Goal: Information Seeking & Learning: Check status

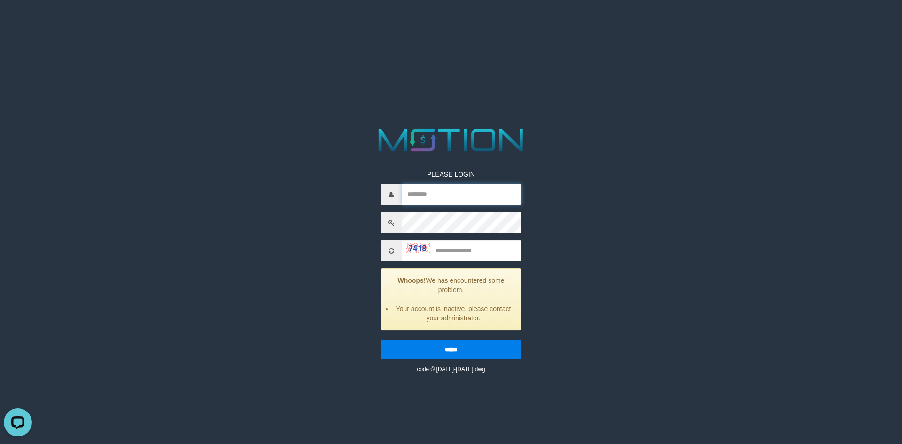
click at [488, 197] on input "text" at bounding box center [462, 194] width 120 height 21
type input "*******"
type input "****"
click at [380, 340] on input "*****" at bounding box center [450, 350] width 141 height 20
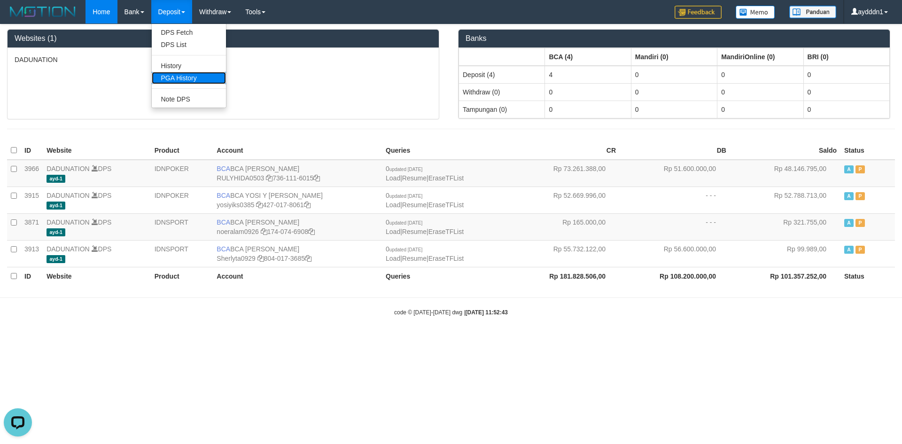
click at [183, 79] on link "PGA History" at bounding box center [189, 78] width 74 height 12
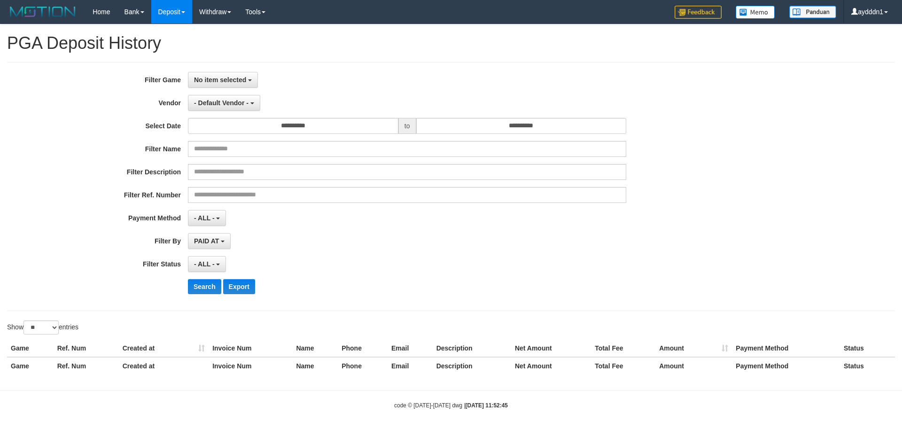
select select
select select "**"
click at [238, 84] on button "No item selected" at bounding box center [223, 80] width 70 height 16
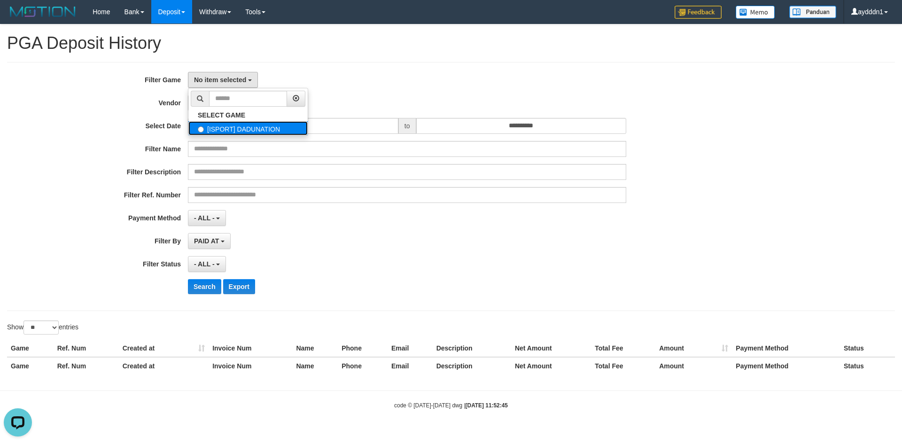
click at [241, 130] on label "[ISPORT] DADUNATION" at bounding box center [247, 128] width 119 height 14
select select "***"
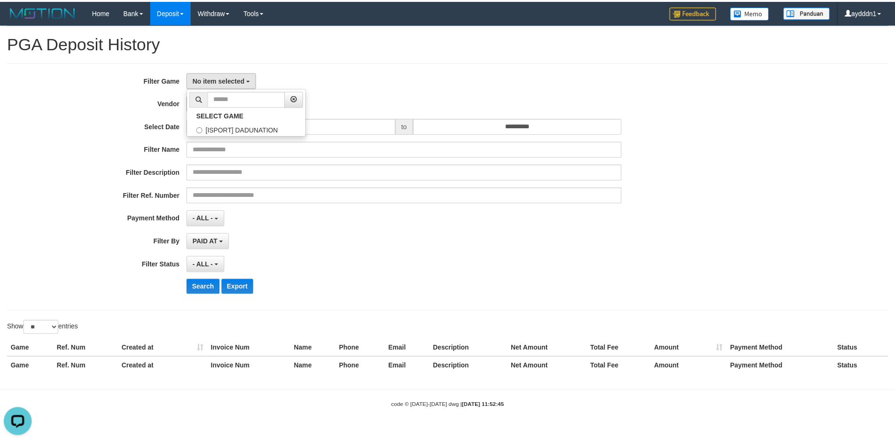
scroll to position [8, 0]
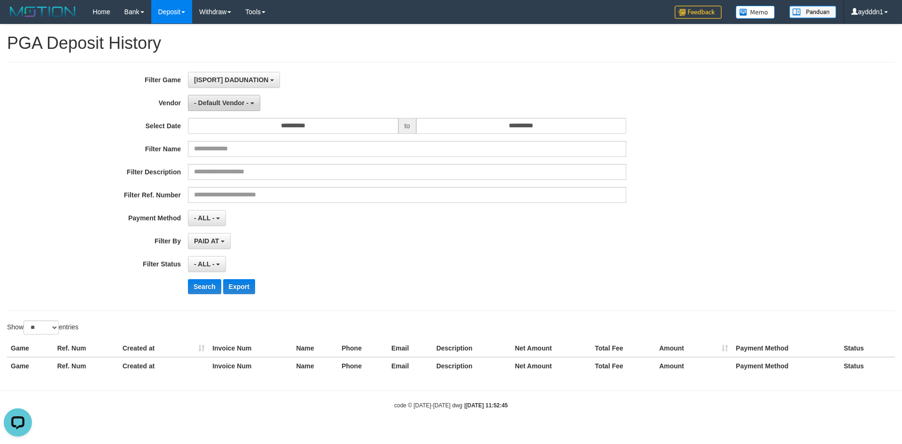
click at [226, 106] on span "- Default Vendor -" at bounding box center [221, 103] width 54 height 8
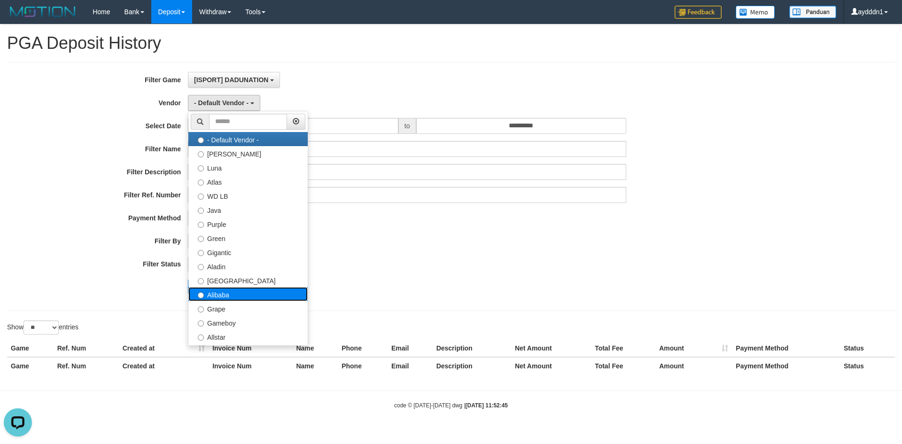
click at [252, 295] on label "Alibaba" at bounding box center [247, 294] width 119 height 14
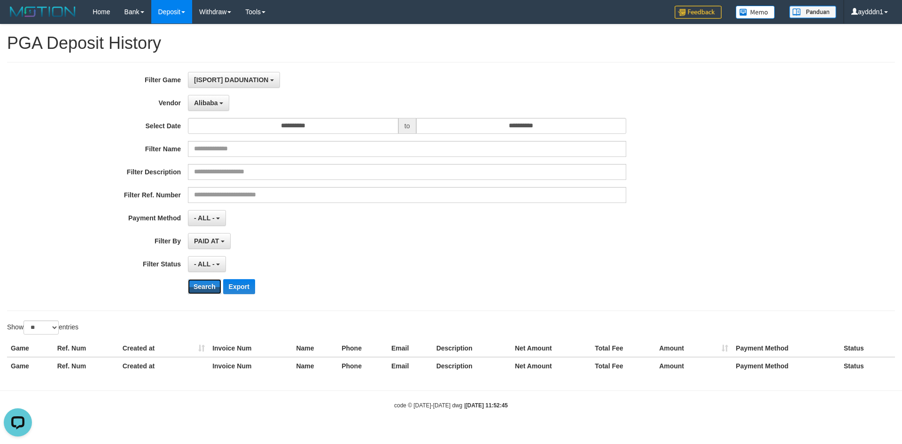
drag, startPoint x: 196, startPoint y: 293, endPoint x: 162, endPoint y: 287, distance: 35.3
click at [196, 292] on button "Search" at bounding box center [204, 286] width 33 height 15
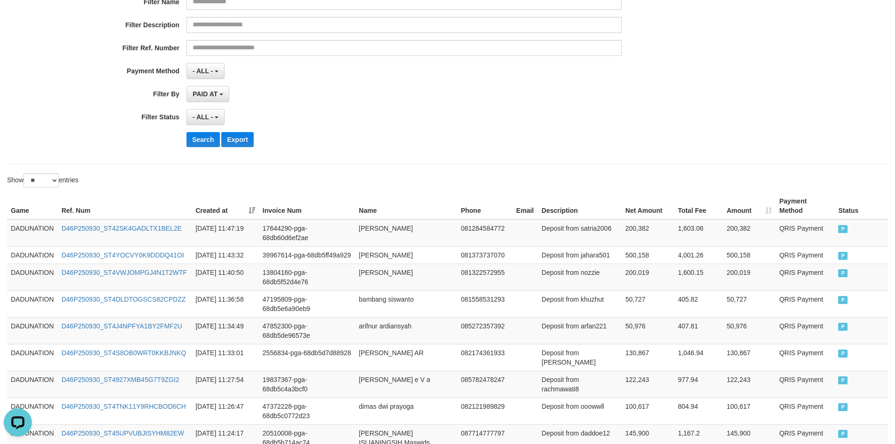
scroll to position [0, 0]
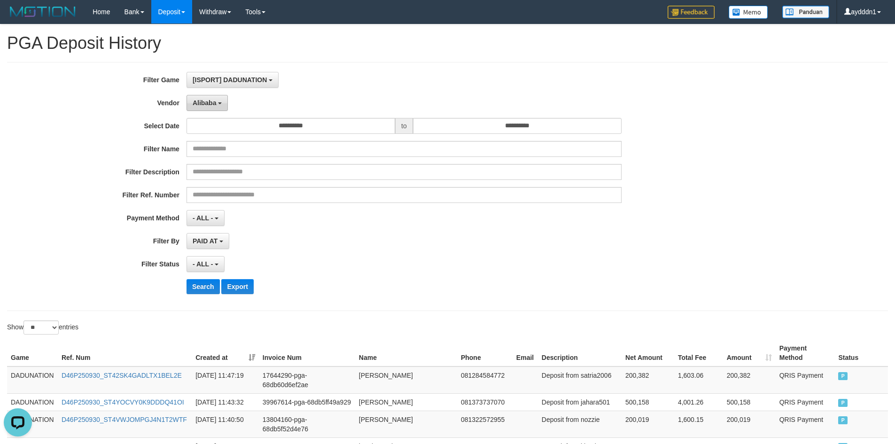
click at [217, 108] on button "Alibaba" at bounding box center [206, 103] width 41 height 16
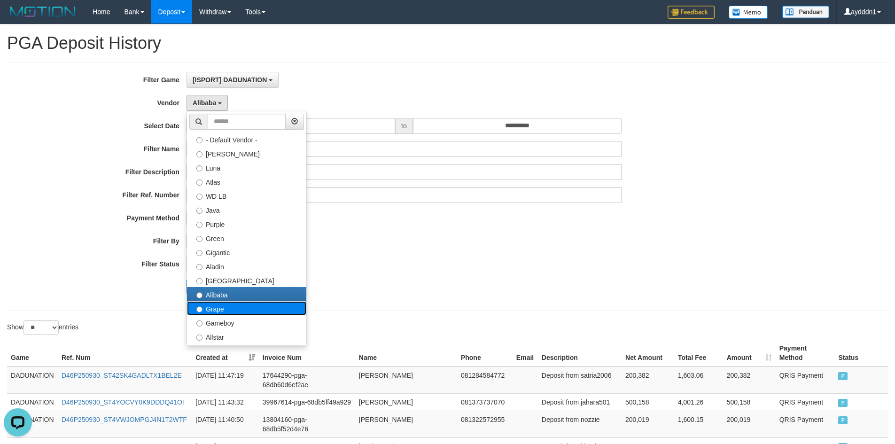
click at [224, 306] on label "Grape" at bounding box center [246, 308] width 119 height 14
select select "**********"
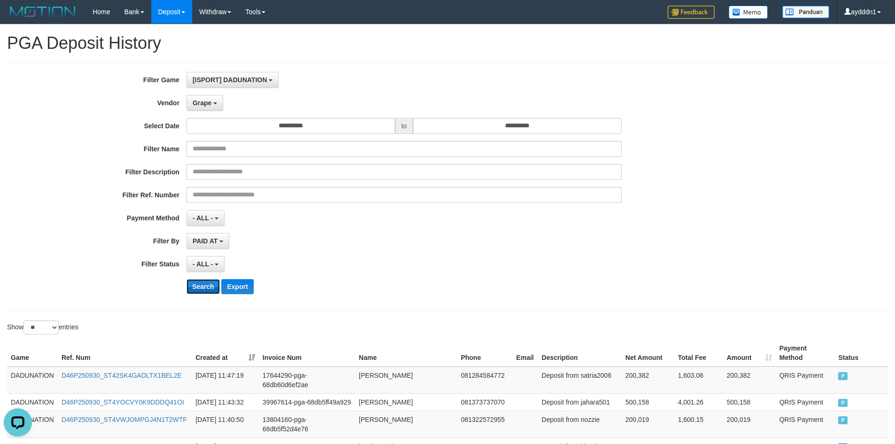
click at [201, 285] on button "Search" at bounding box center [202, 286] width 33 height 15
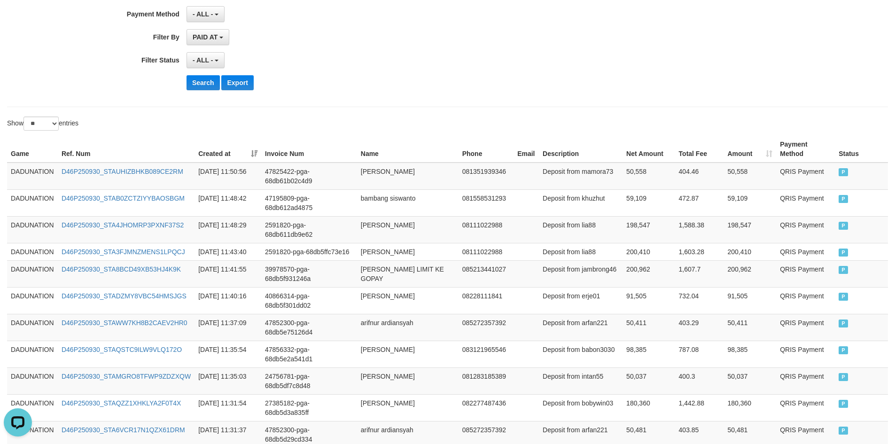
scroll to position [83, 0]
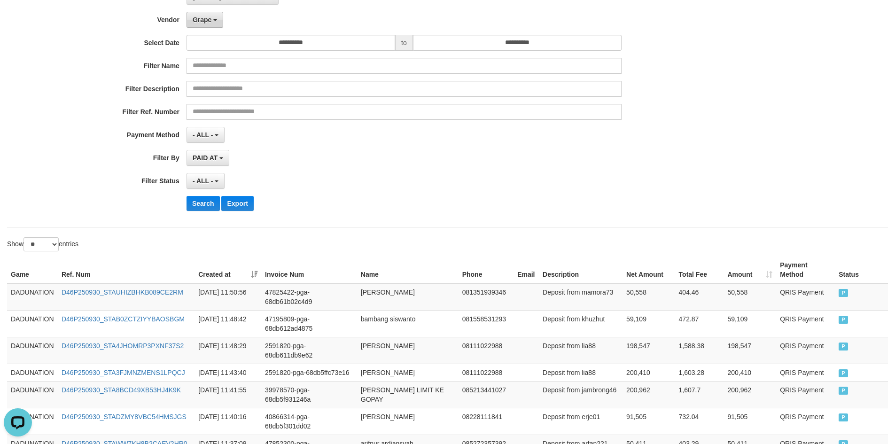
click at [205, 19] on span "Grape" at bounding box center [202, 20] width 19 height 8
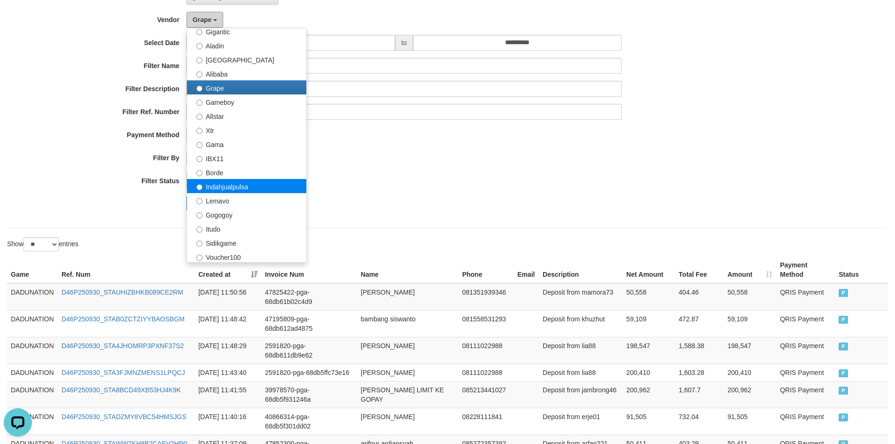
scroll to position [141, 0]
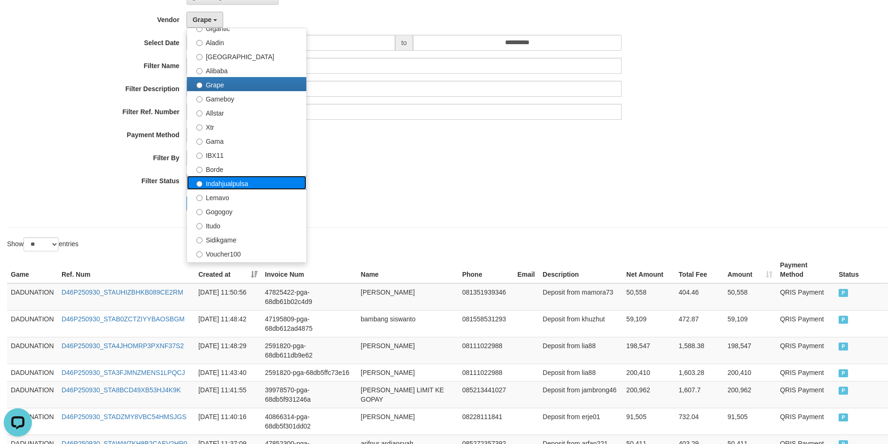
click at [257, 184] on label "Indahjualpulsa" at bounding box center [246, 183] width 119 height 14
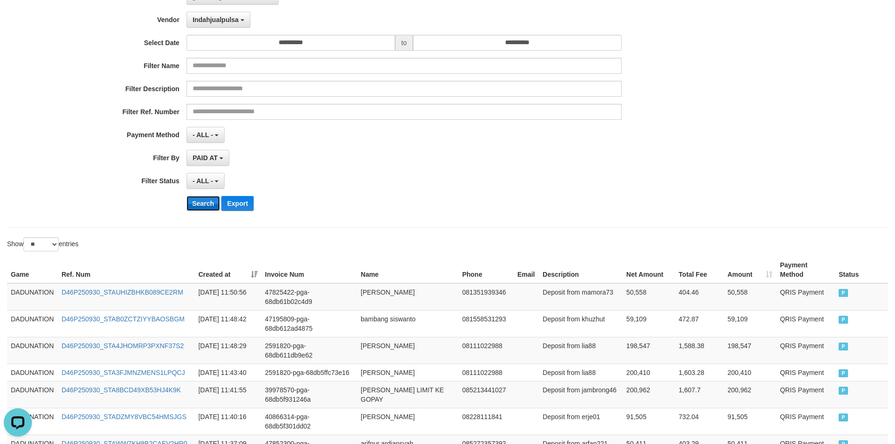
drag, startPoint x: 200, startPoint y: 206, endPoint x: 196, endPoint y: 201, distance: 6.8
click at [199, 206] on button "Search" at bounding box center [202, 203] width 33 height 15
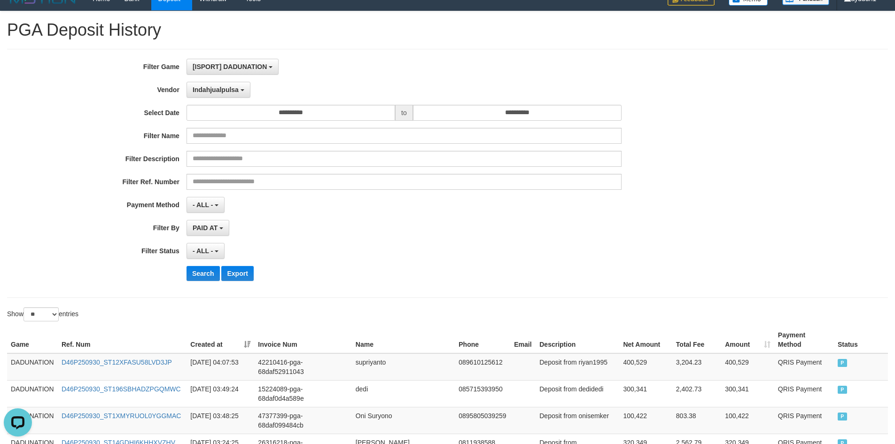
scroll to position [47, 0]
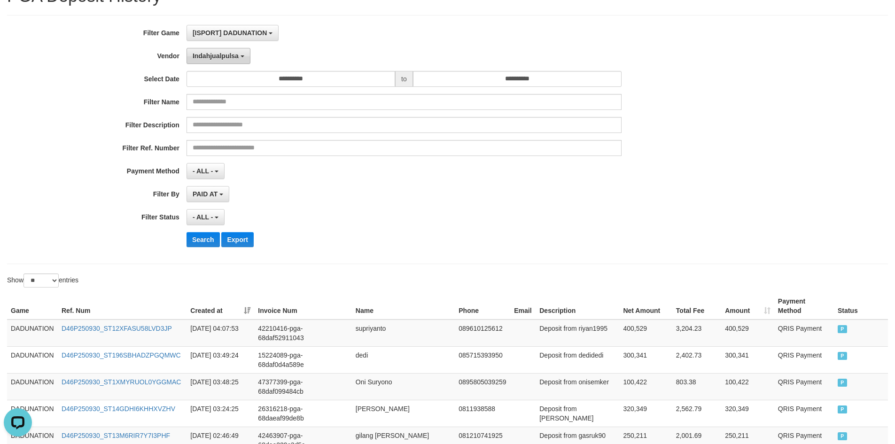
click at [236, 59] on span "Indahjualpulsa" at bounding box center [216, 56] width 46 height 8
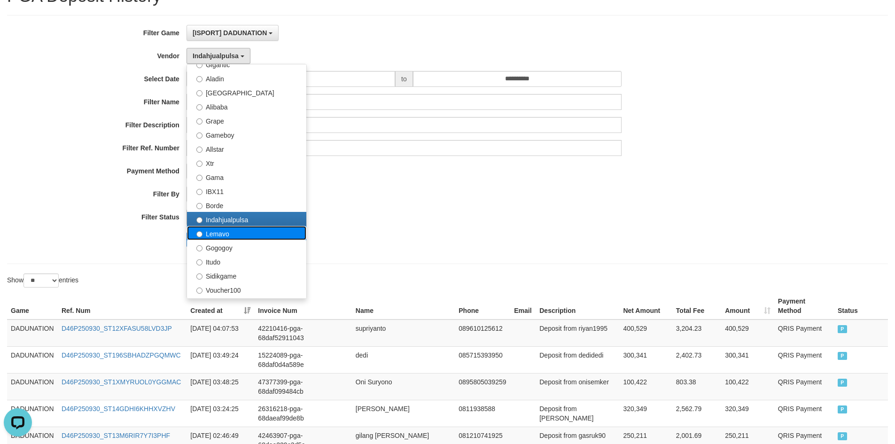
click at [241, 229] on label "Lemavo" at bounding box center [246, 233] width 119 height 14
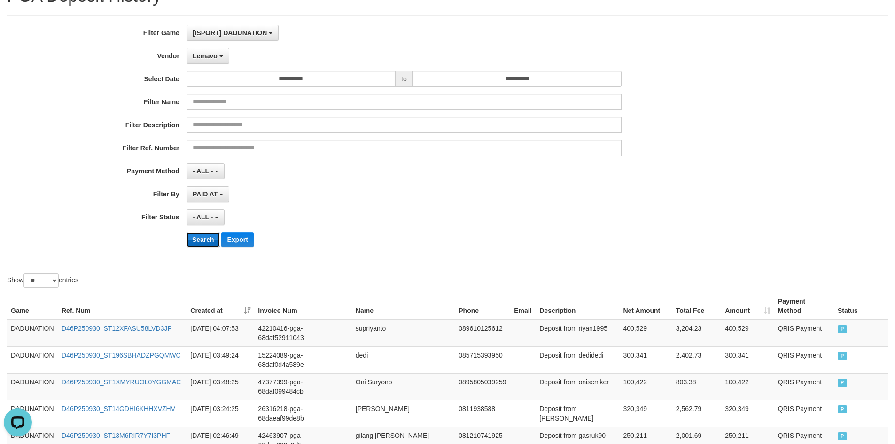
click at [199, 239] on button "Search" at bounding box center [202, 239] width 33 height 15
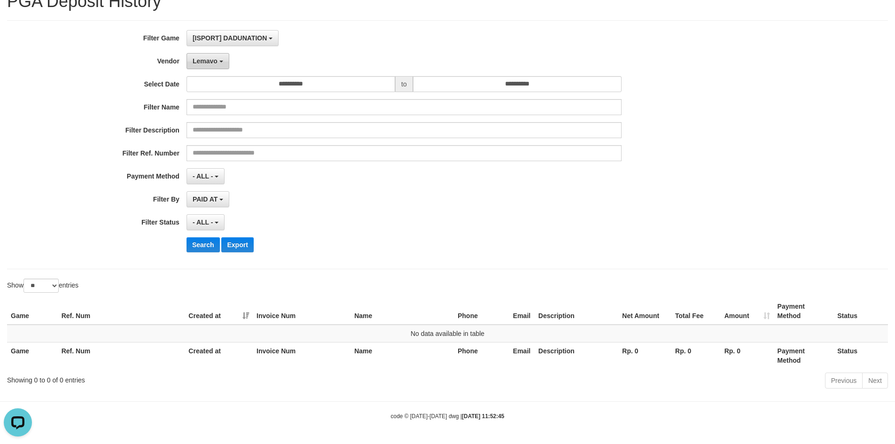
click at [214, 61] on span "Lemavo" at bounding box center [205, 61] width 25 height 8
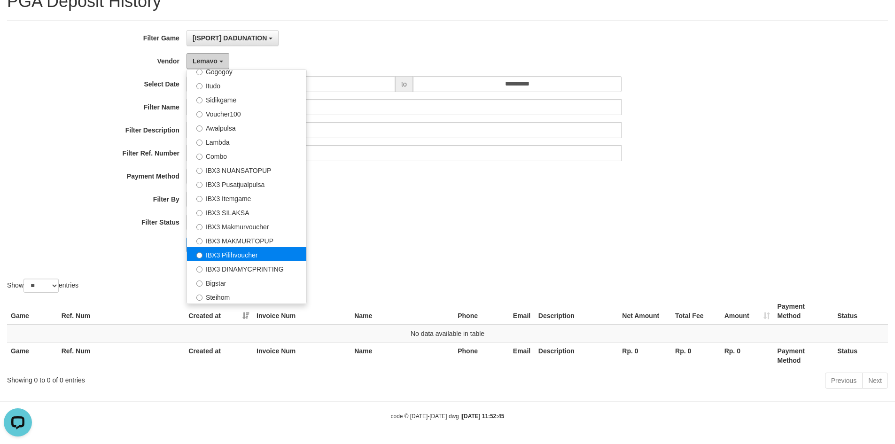
scroll to position [336, 0]
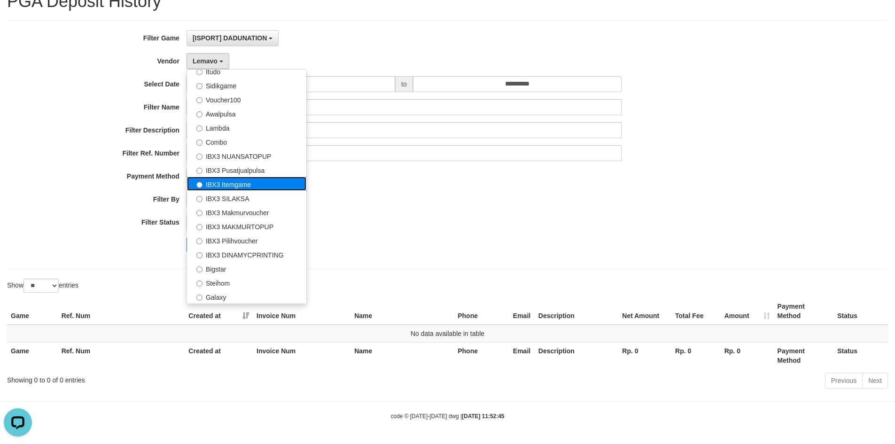
click at [274, 182] on label "IBX3 Itemgame" at bounding box center [246, 184] width 119 height 14
select select "**********"
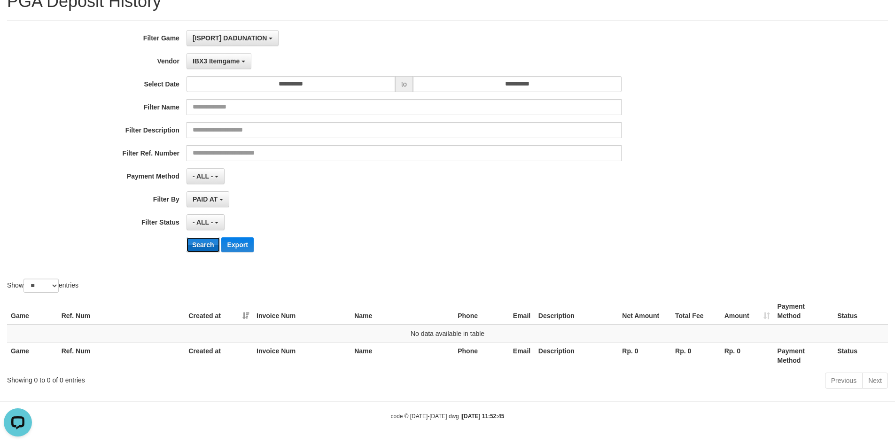
click at [192, 250] on button "Search" at bounding box center [202, 244] width 33 height 15
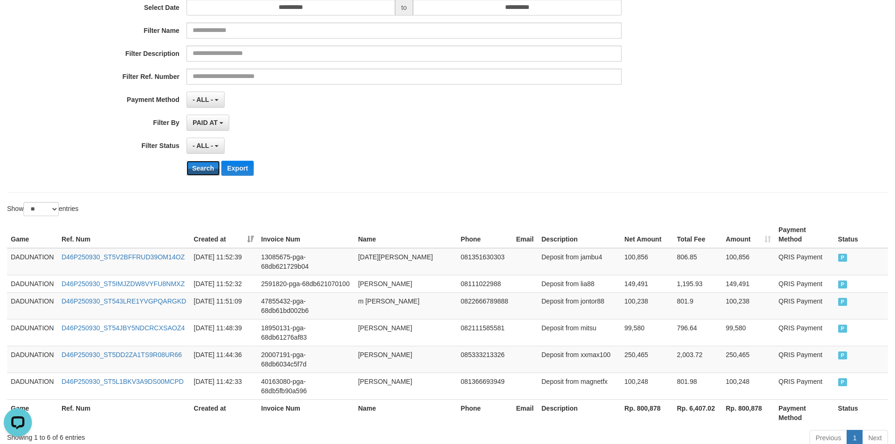
scroll to position [185, 0]
